Goal: Task Accomplishment & Management: Complete application form

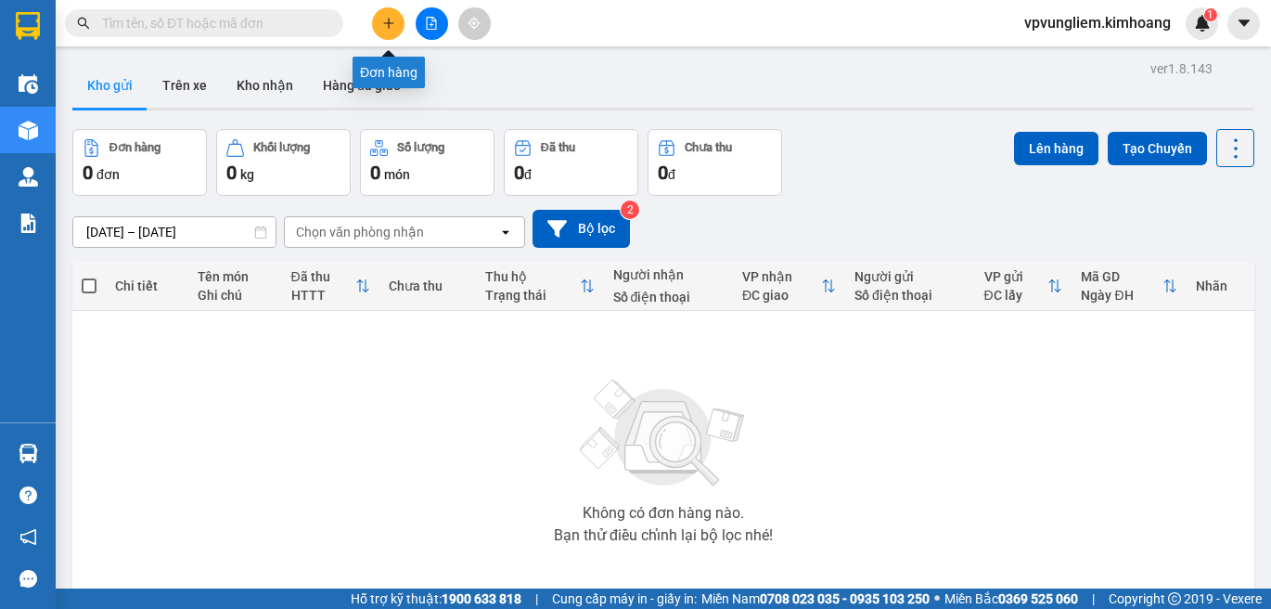
click at [388, 30] on button at bounding box center [388, 23] width 32 height 32
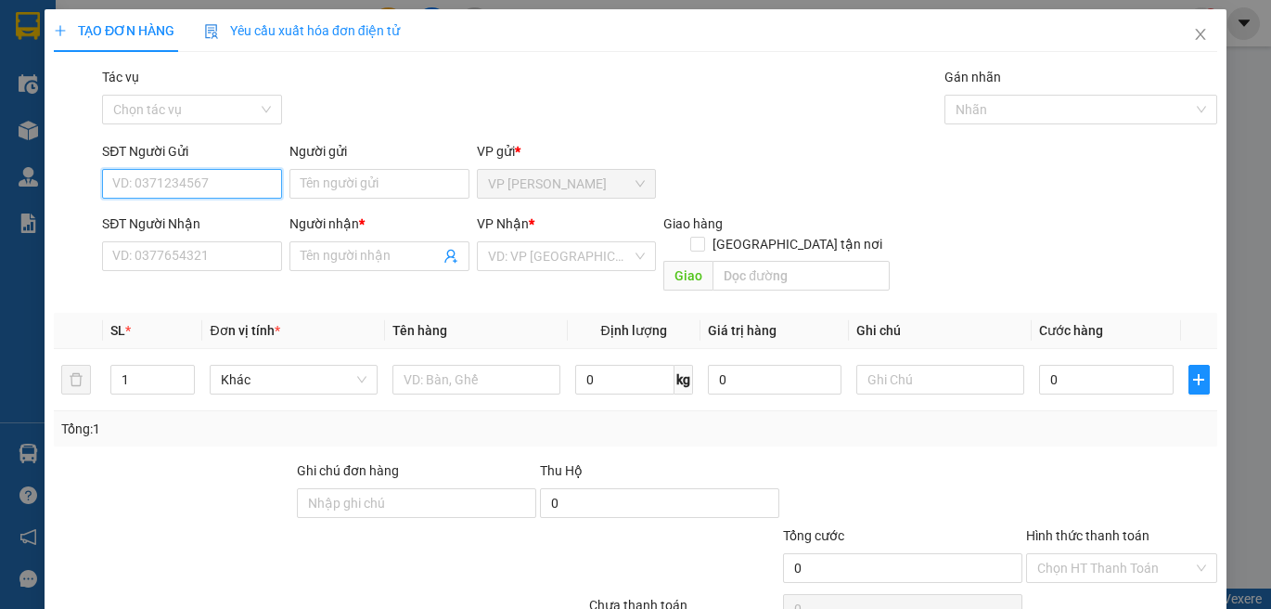
click at [235, 187] on input "SĐT Người Gửi" at bounding box center [192, 184] width 180 height 30
type input "0979406456"
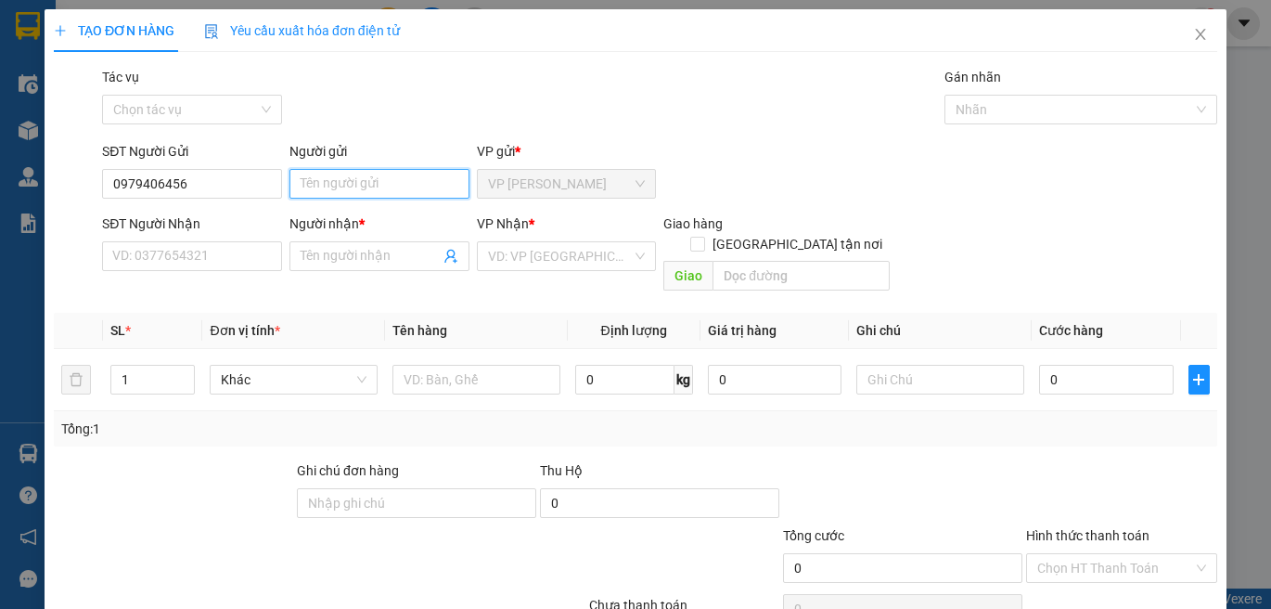
click at [300, 185] on input "Người gửi" at bounding box center [380, 184] width 180 height 30
type input "HOÀNG THÁI"
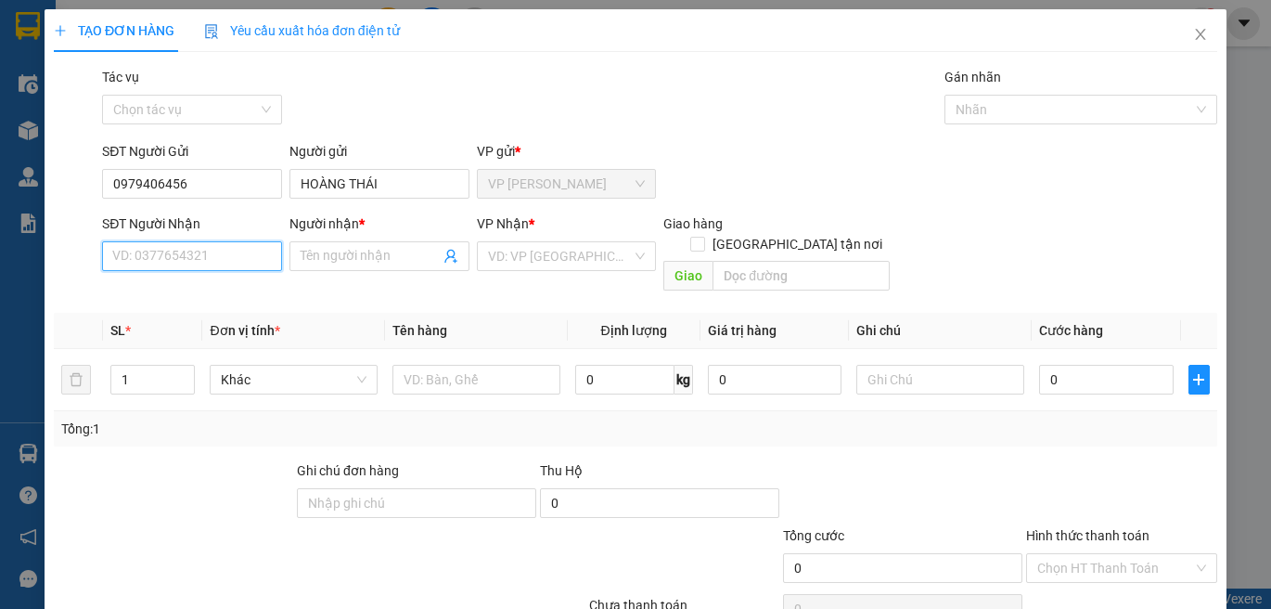
click at [256, 261] on input "SĐT Người Nhận" at bounding box center [192, 256] width 180 height 30
type input "0902416012"
click at [376, 246] on input "Người nhận *" at bounding box center [370, 256] width 139 height 20
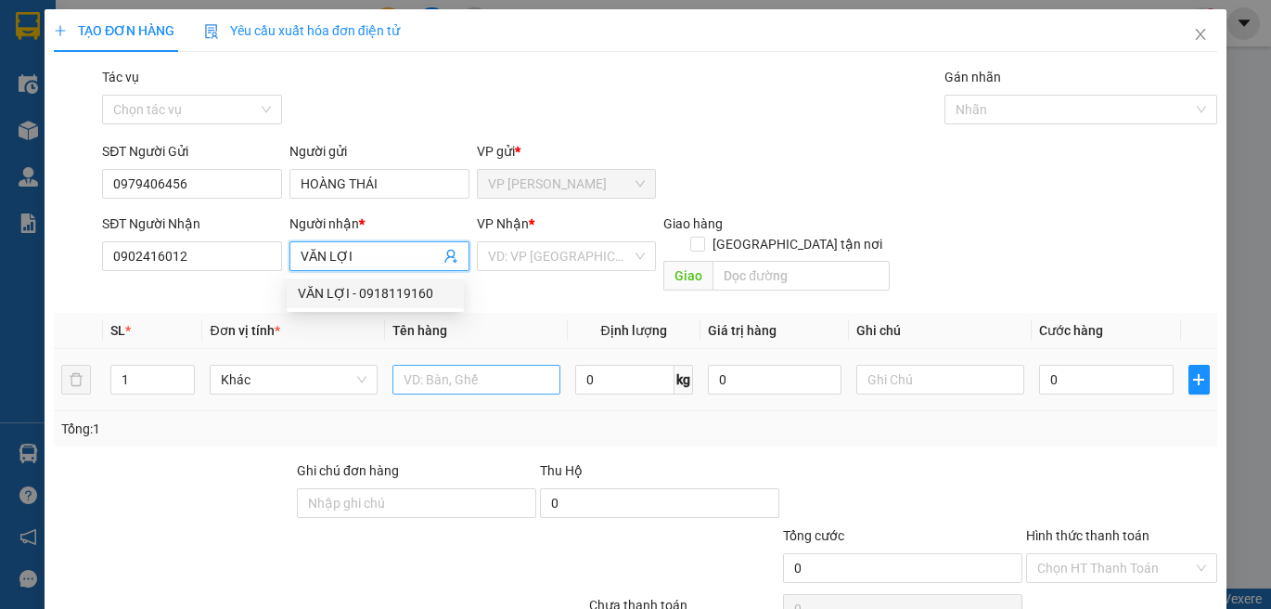
type input "VĂN LỢI"
click at [445, 365] on input "text" at bounding box center [477, 380] width 168 height 30
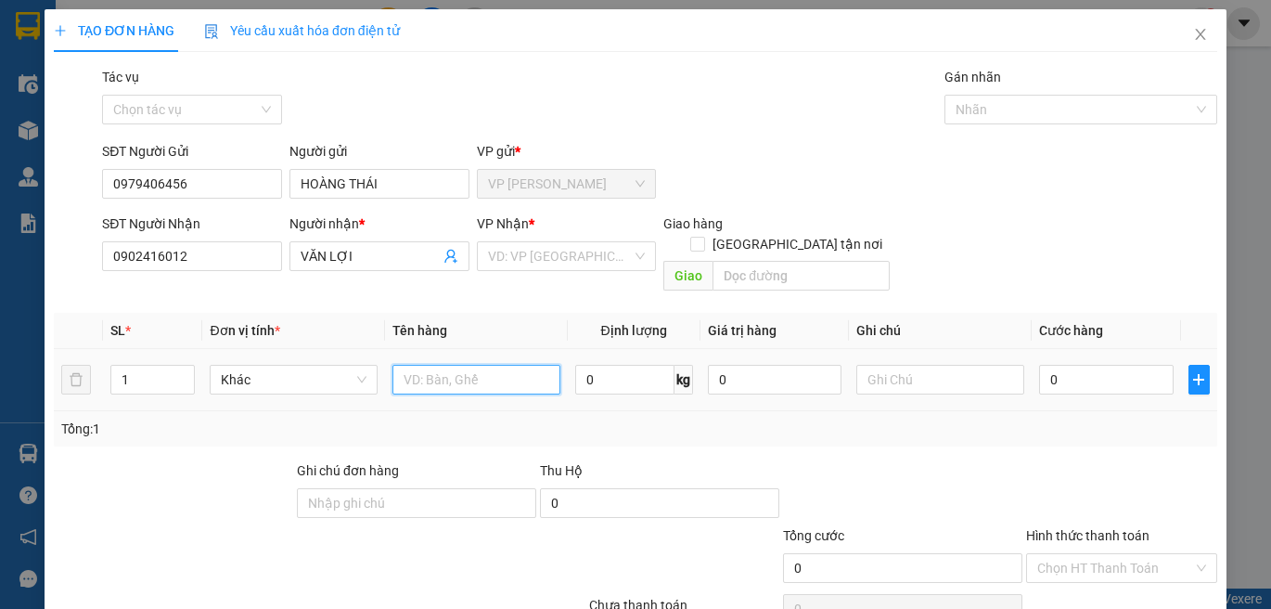
type input "!"
type input "1 THÙNG MICRO"
click at [962, 365] on input "text" at bounding box center [941, 380] width 168 height 30
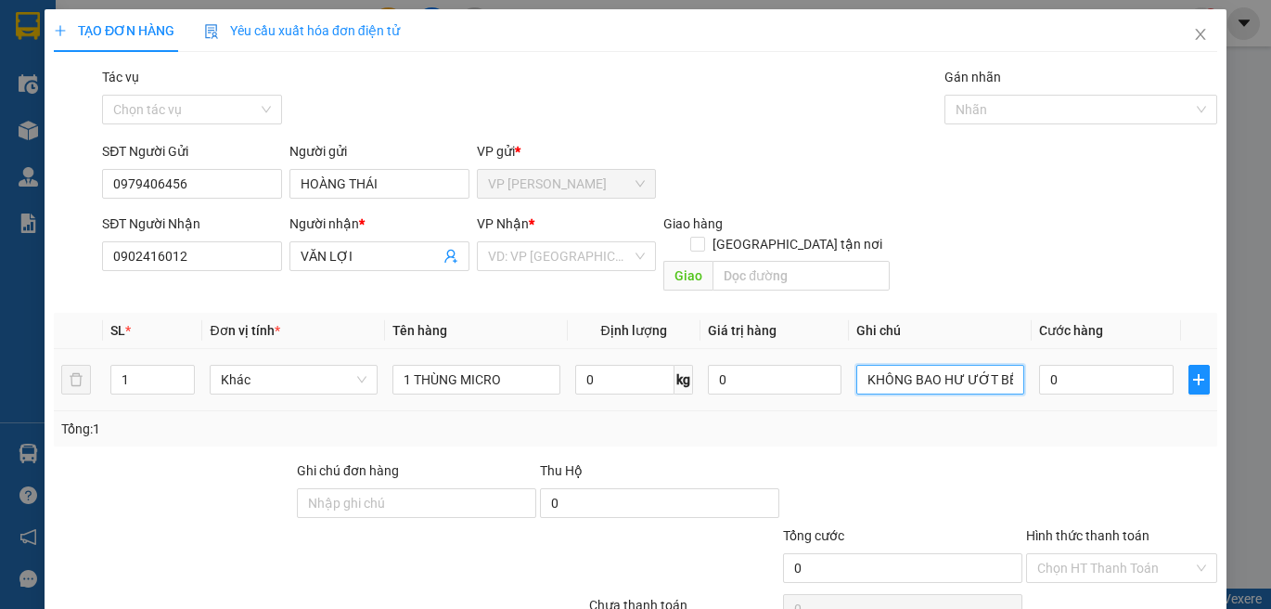
scroll to position [0, 4]
type input "KHÔNG BAO HƯ ƯỚT BỂ"
click at [1039, 365] on input "0" at bounding box center [1106, 380] width 135 height 30
type input "4"
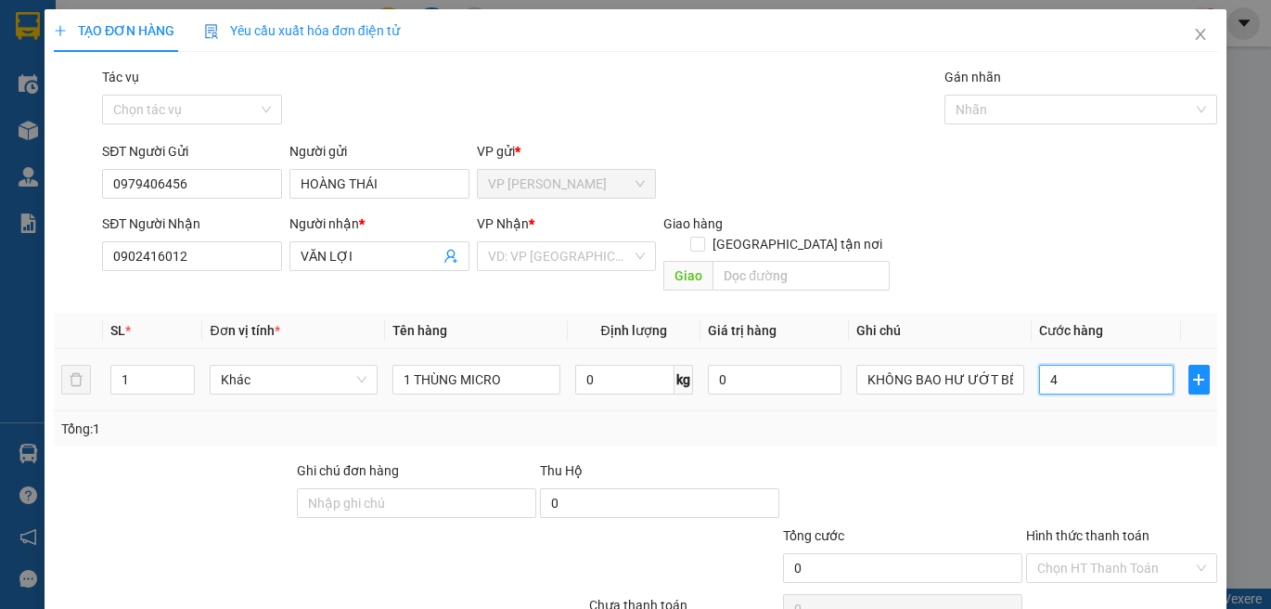
type input "4"
type input "40"
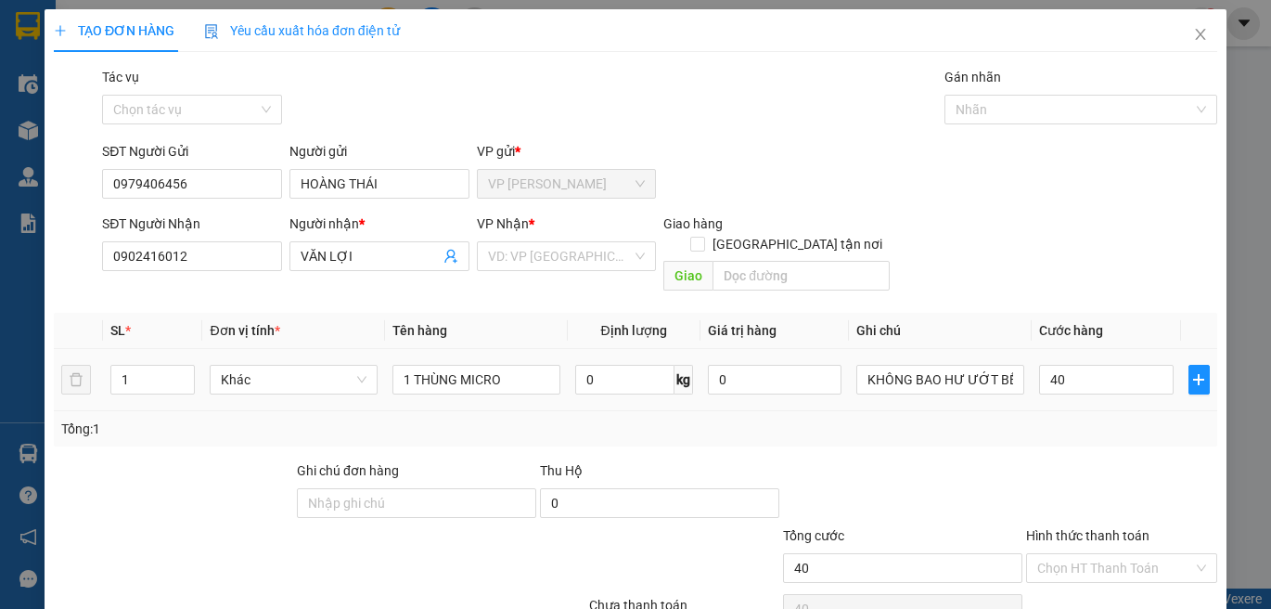
type input "40.000"
click at [1201, 360] on td at bounding box center [1199, 380] width 36 height 62
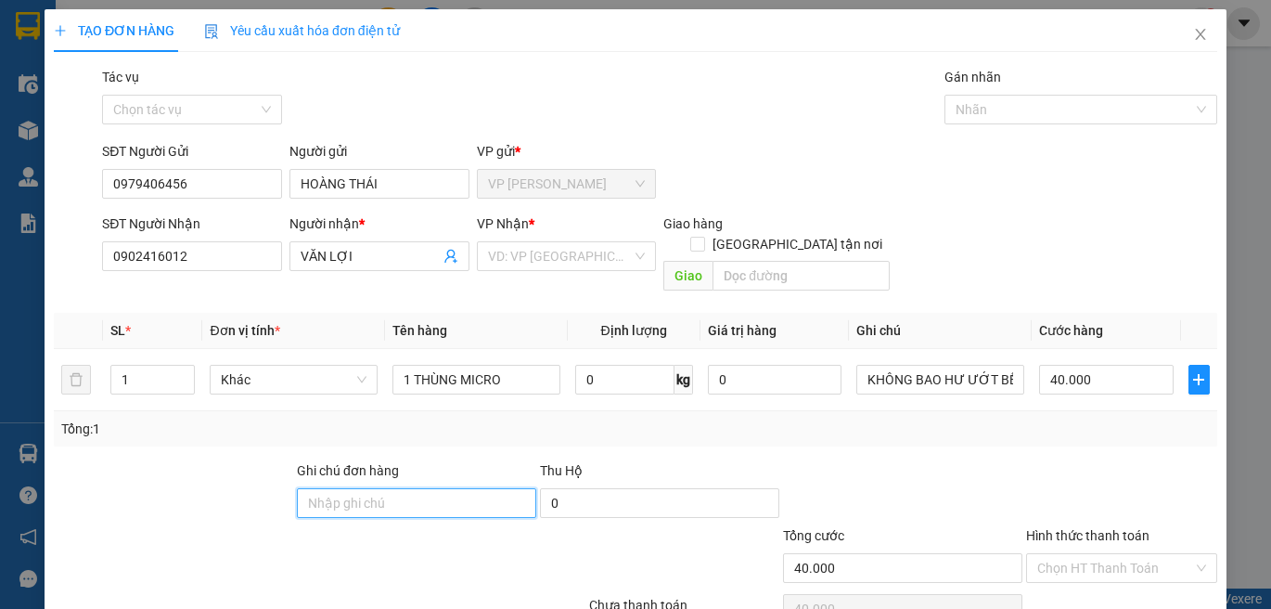
click at [388, 488] on input "Ghi chú đơn hàng" at bounding box center [416, 503] width 239 height 30
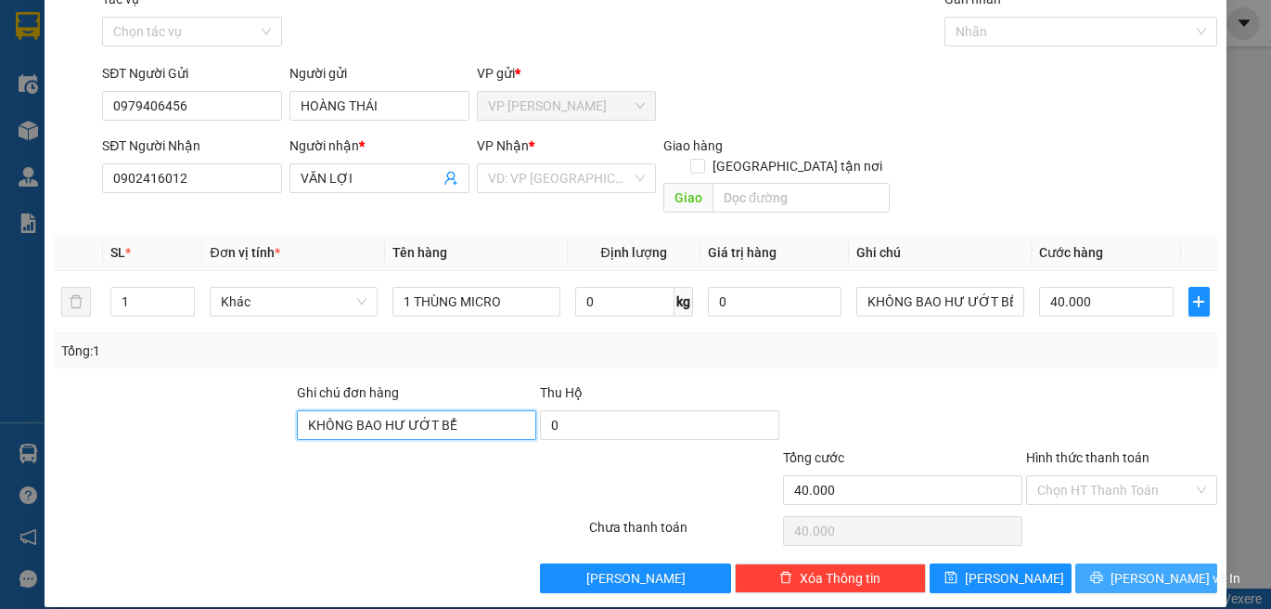
type input "KHÔNG BAO HƯ ƯỚT BỂ"
click at [1107, 563] on button "[PERSON_NAME] và In" at bounding box center [1147, 578] width 142 height 30
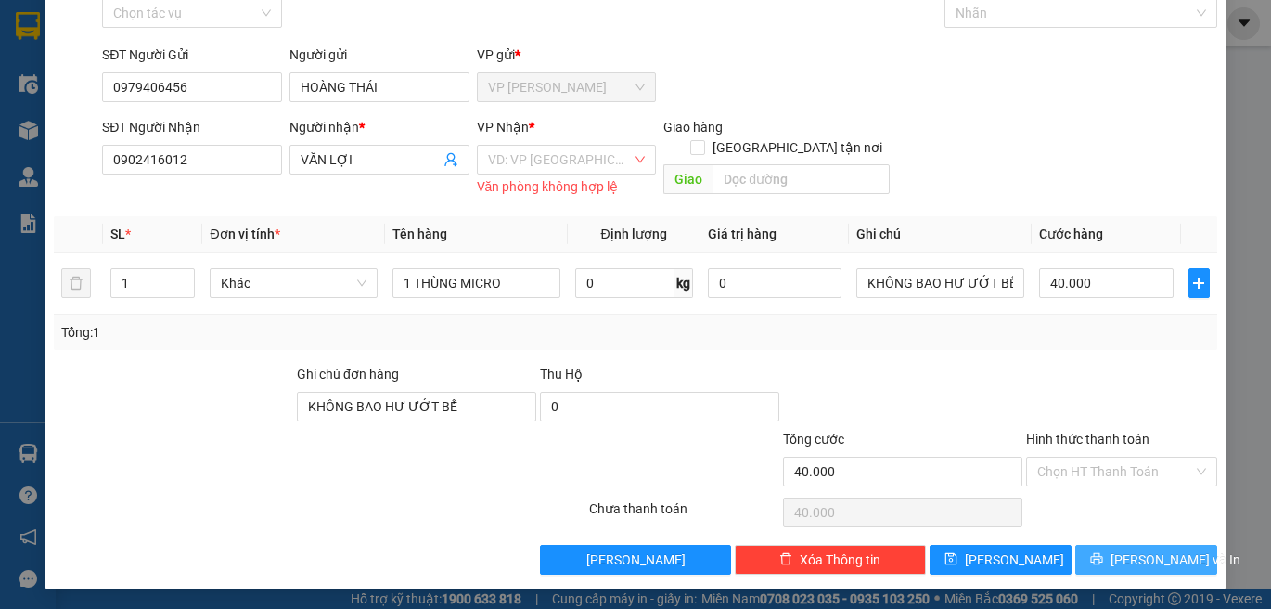
click at [1137, 545] on button "[PERSON_NAME] và In" at bounding box center [1147, 560] width 142 height 30
click at [613, 161] on input "search" at bounding box center [560, 160] width 145 height 28
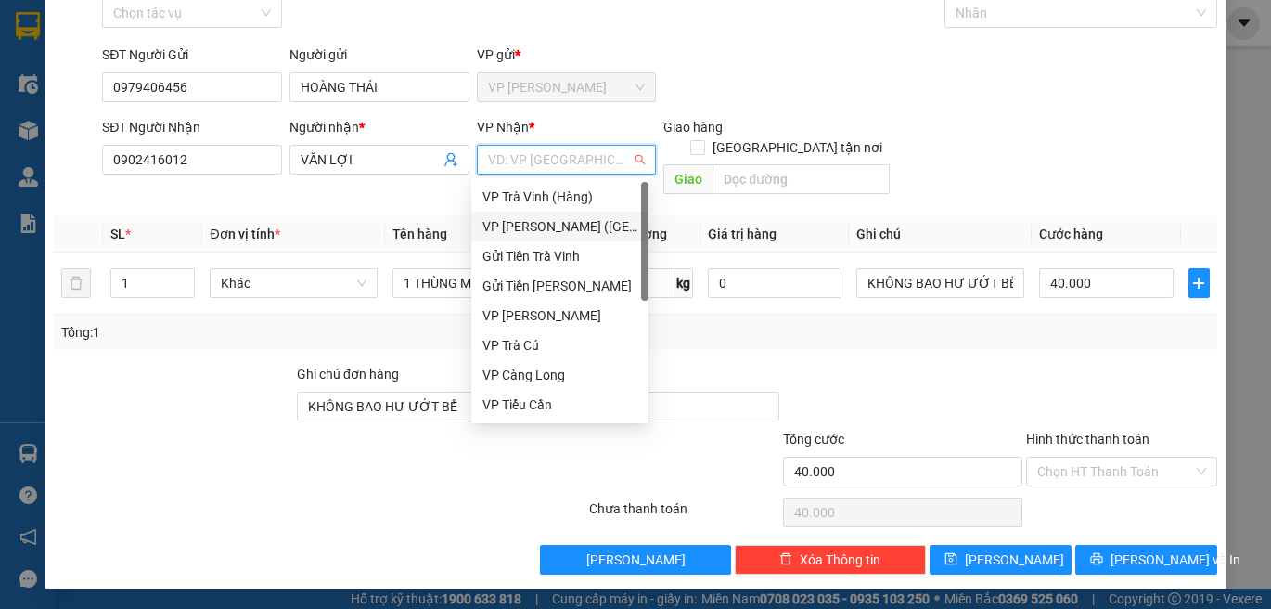
click at [614, 228] on div "VP [PERSON_NAME] ([GEOGRAPHIC_DATA])" at bounding box center [560, 226] width 155 height 20
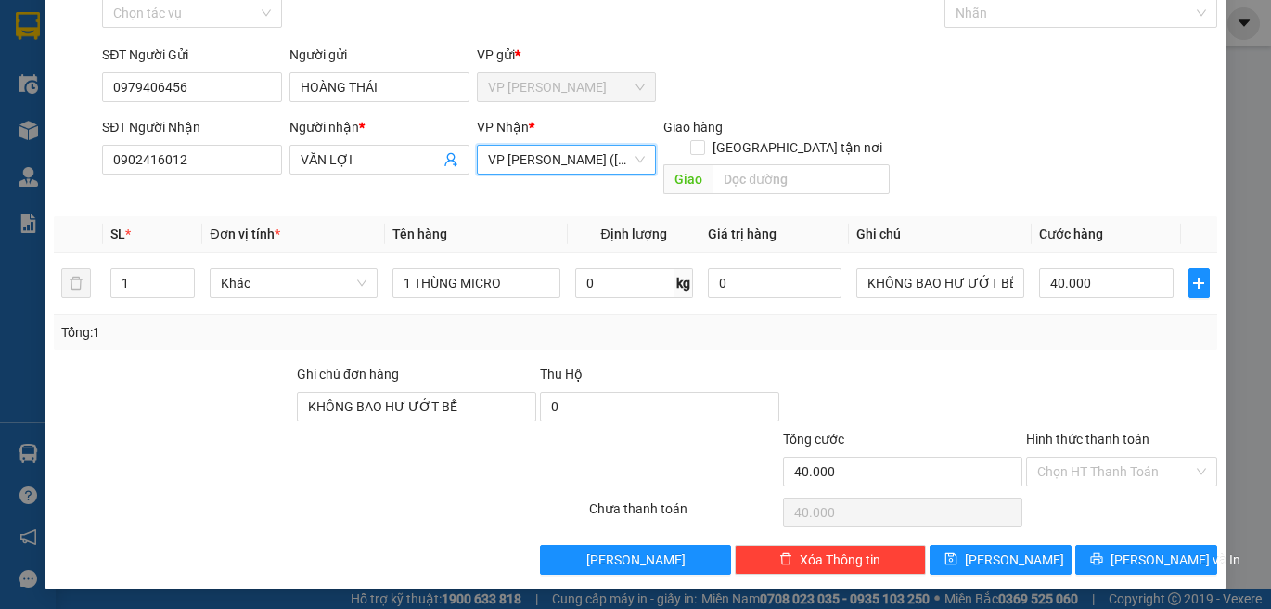
scroll to position [78, 0]
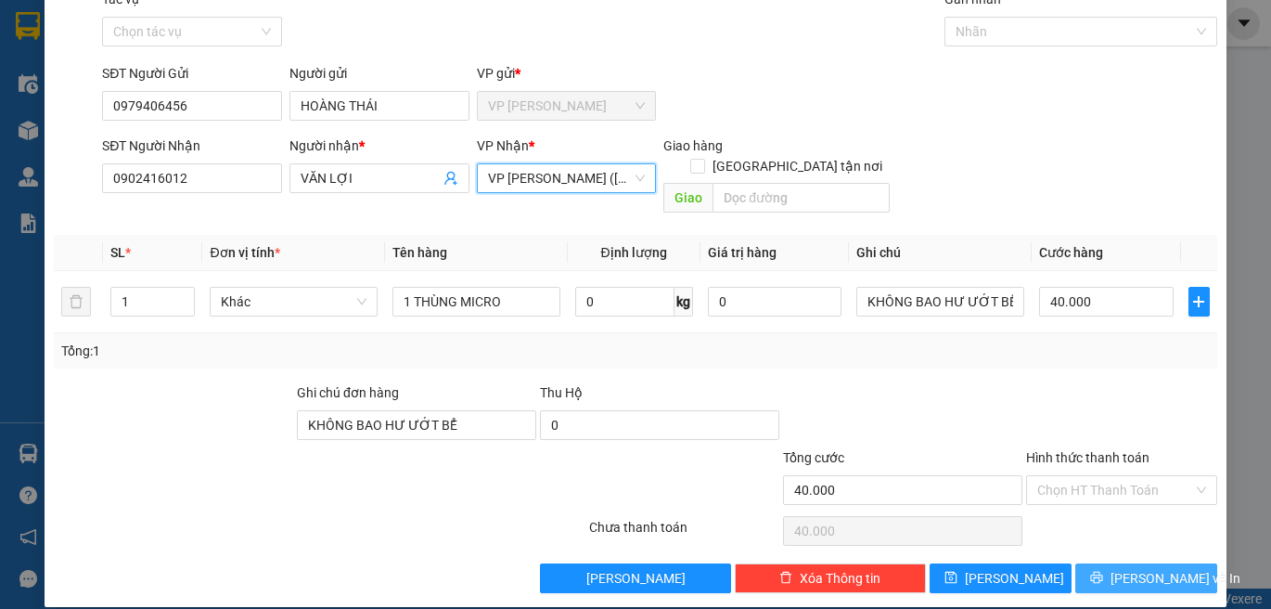
click at [1168, 563] on button "[PERSON_NAME] và In" at bounding box center [1147, 578] width 142 height 30
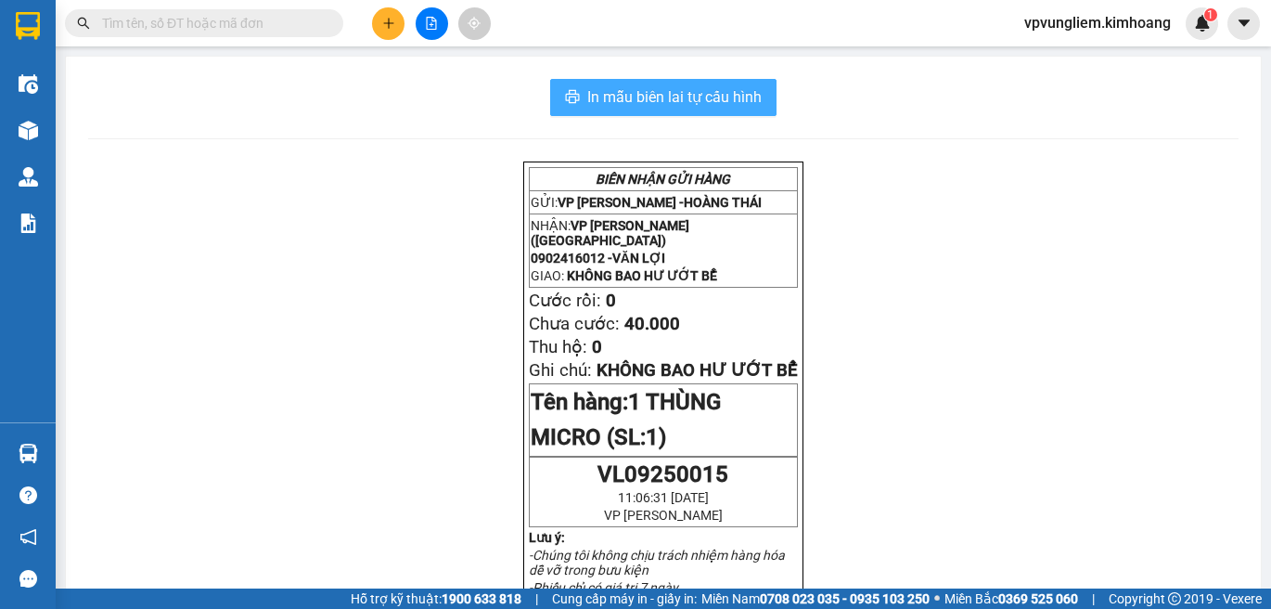
click at [722, 93] on span "In mẫu biên lai tự cấu hình" at bounding box center [674, 96] width 174 height 23
click at [675, 100] on span "In mẫu biên lai tự cấu hình" at bounding box center [674, 96] width 174 height 23
click at [668, 96] on span "In mẫu biên lai tự cấu hình" at bounding box center [674, 96] width 174 height 23
